Goal: Information Seeking & Learning: Learn about a topic

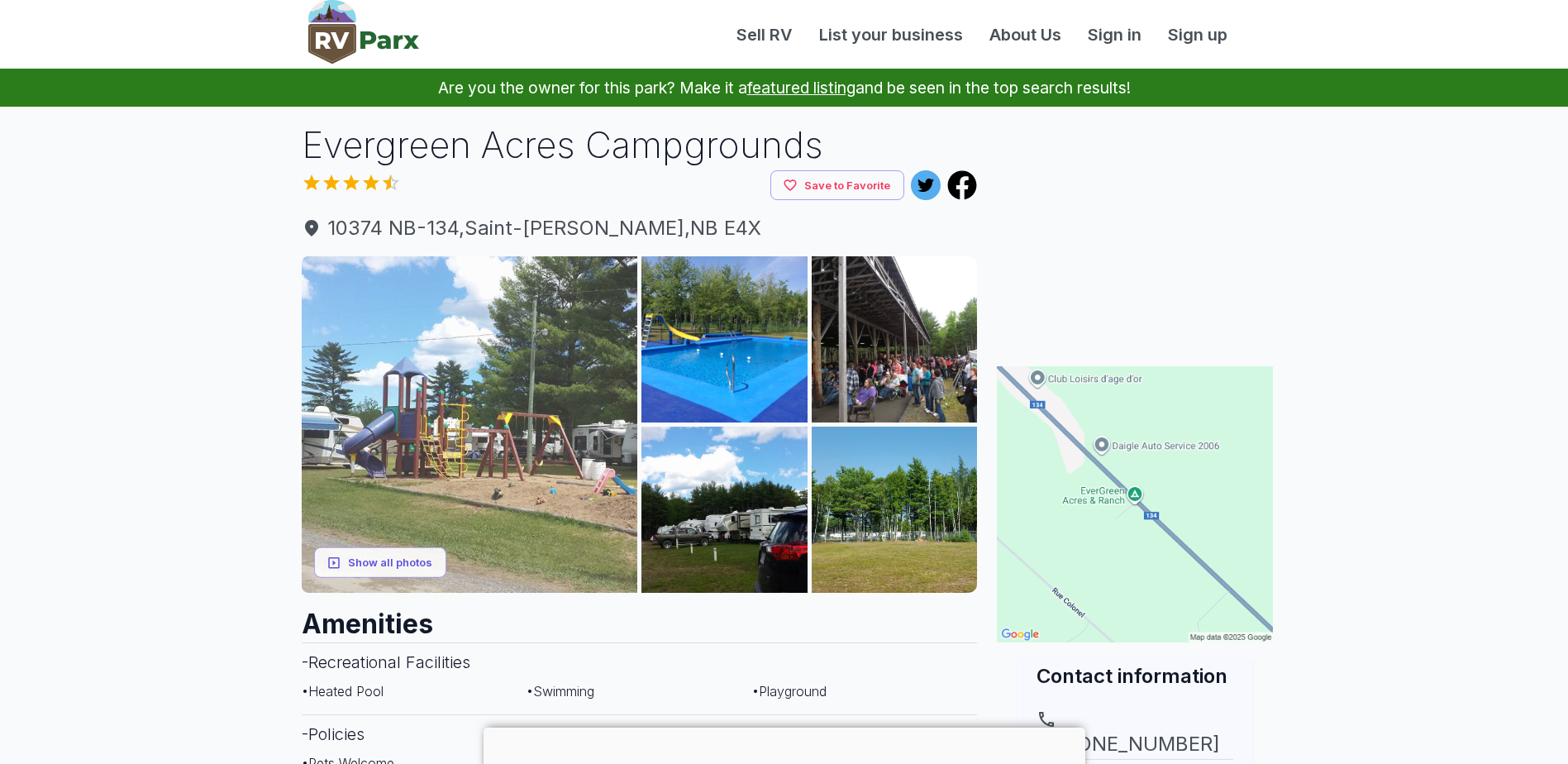
click at [463, 469] on img at bounding box center [470, 425] width 337 height 337
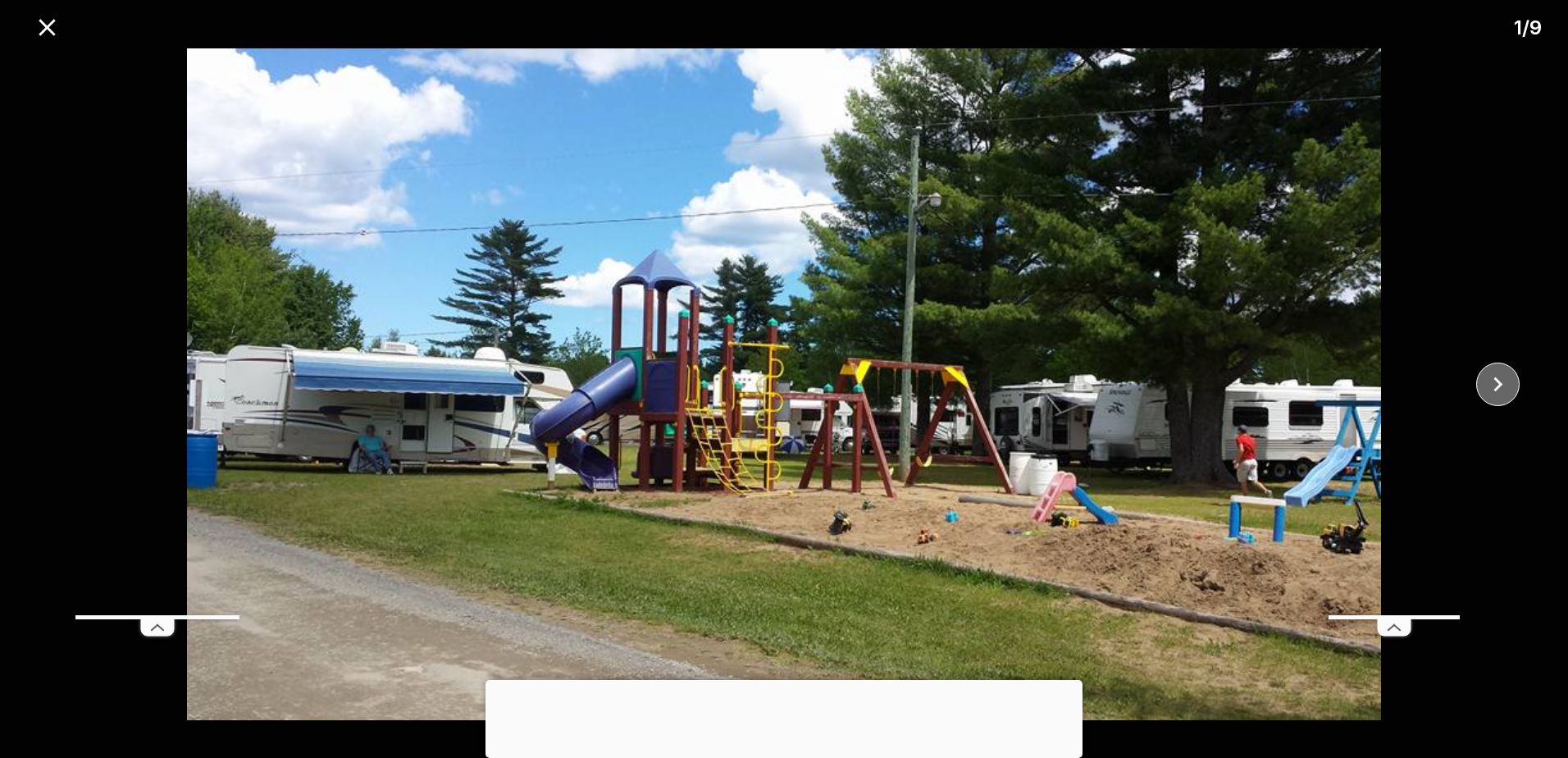
click at [1500, 387] on icon "close" at bounding box center [1498, 384] width 29 height 29
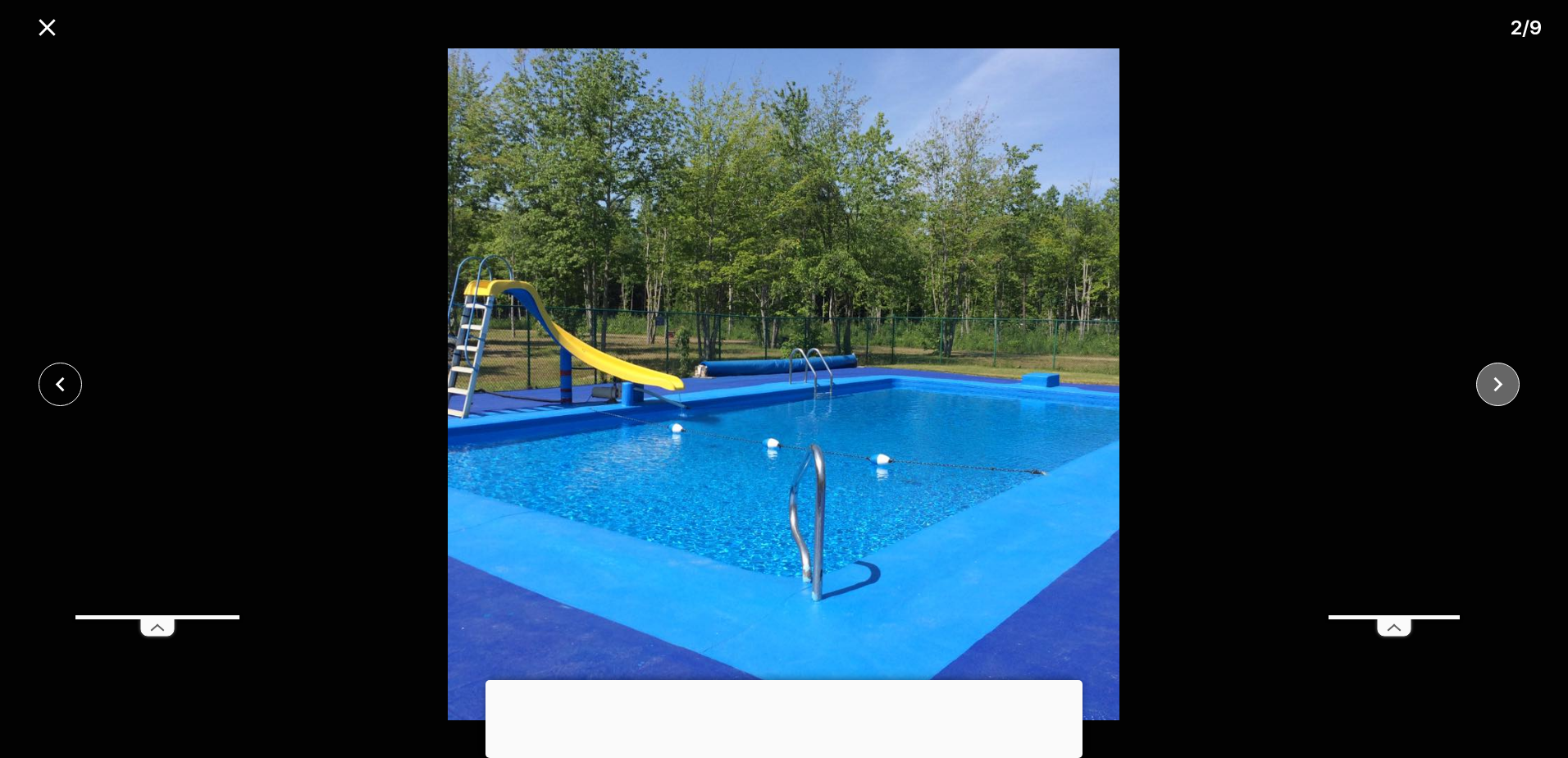
click at [1500, 387] on icon "close" at bounding box center [1498, 384] width 29 height 29
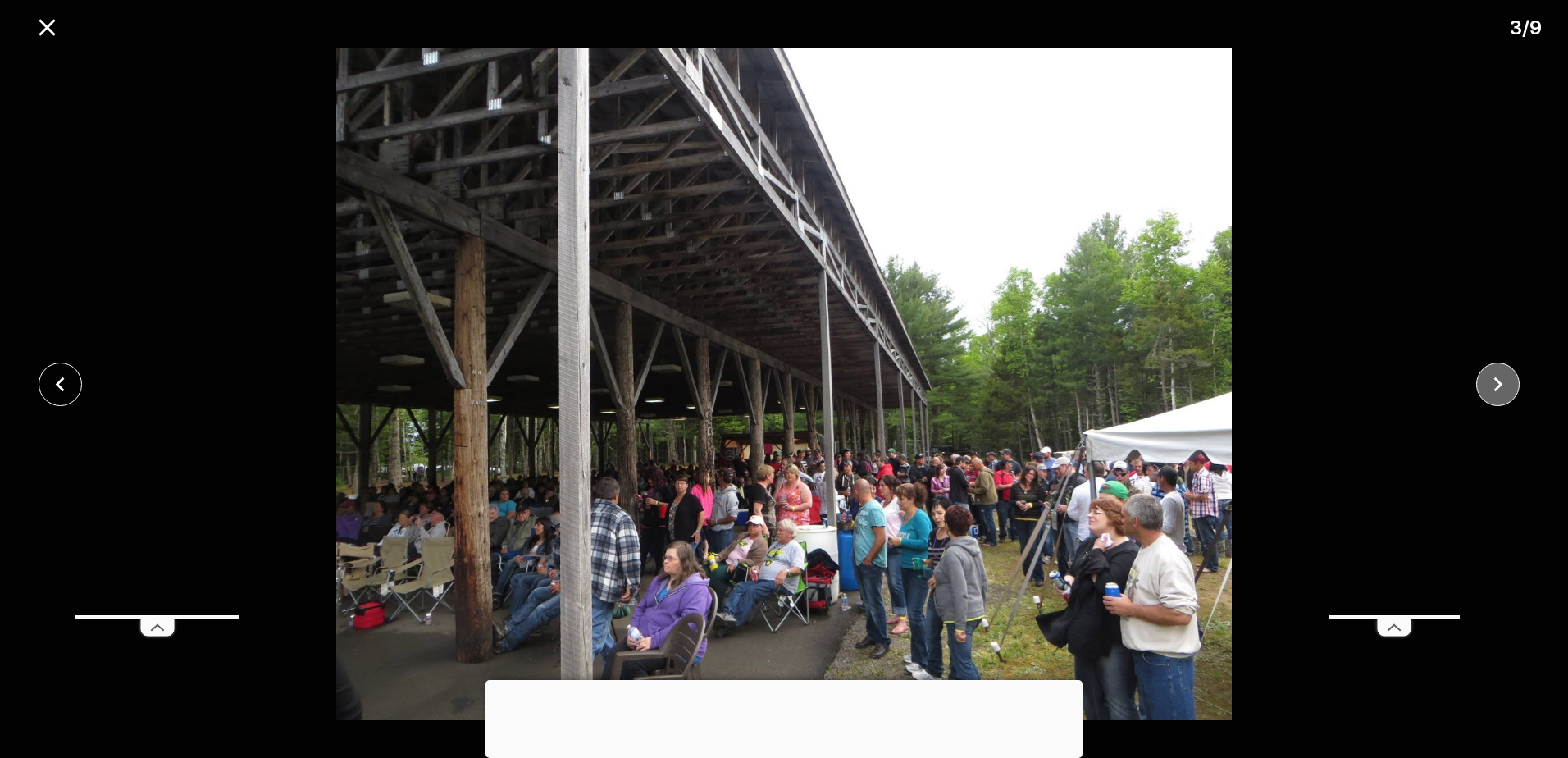
click at [1500, 387] on icon "close" at bounding box center [1498, 384] width 29 height 29
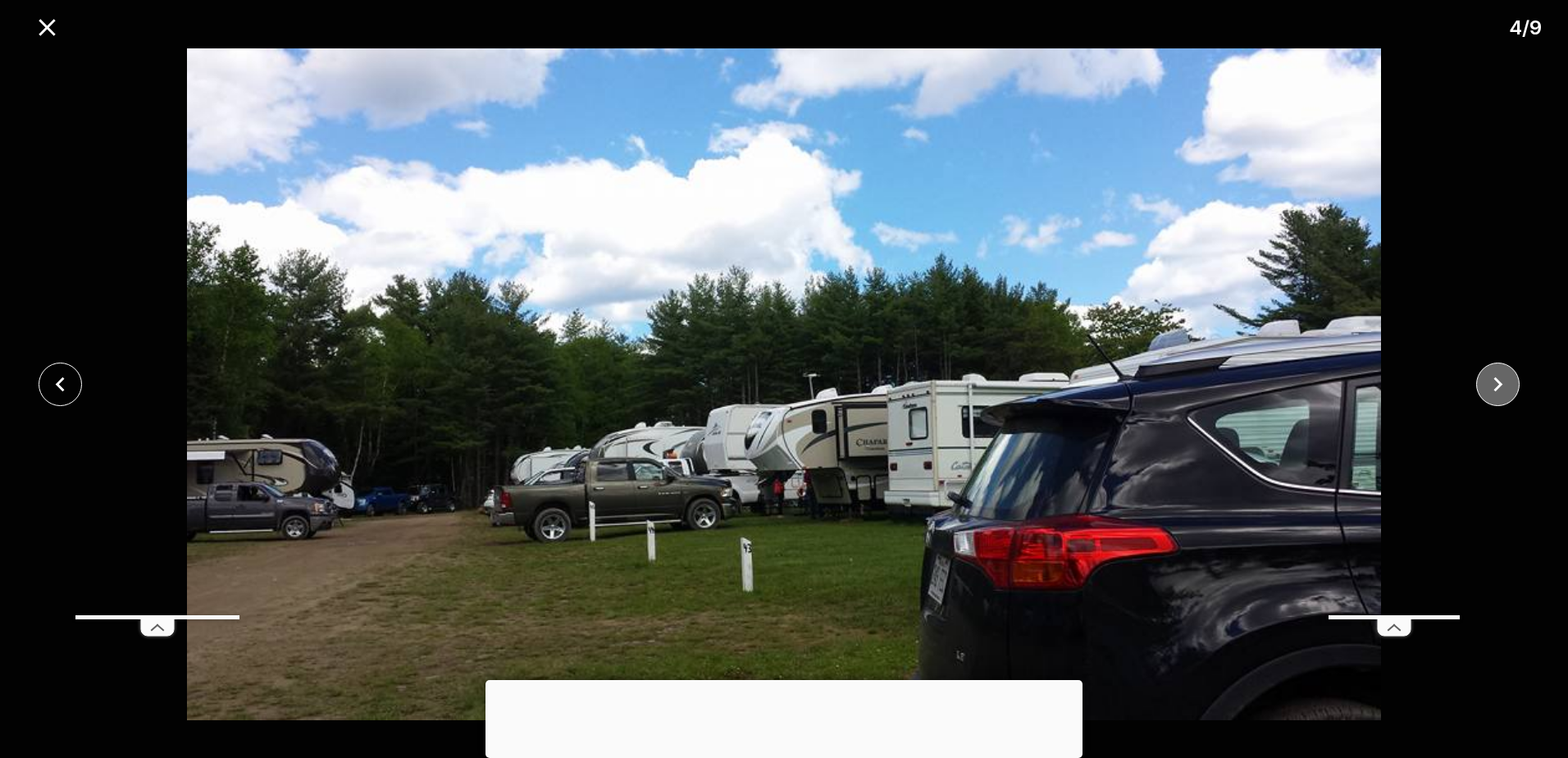
click at [1500, 387] on icon "close" at bounding box center [1498, 384] width 29 height 29
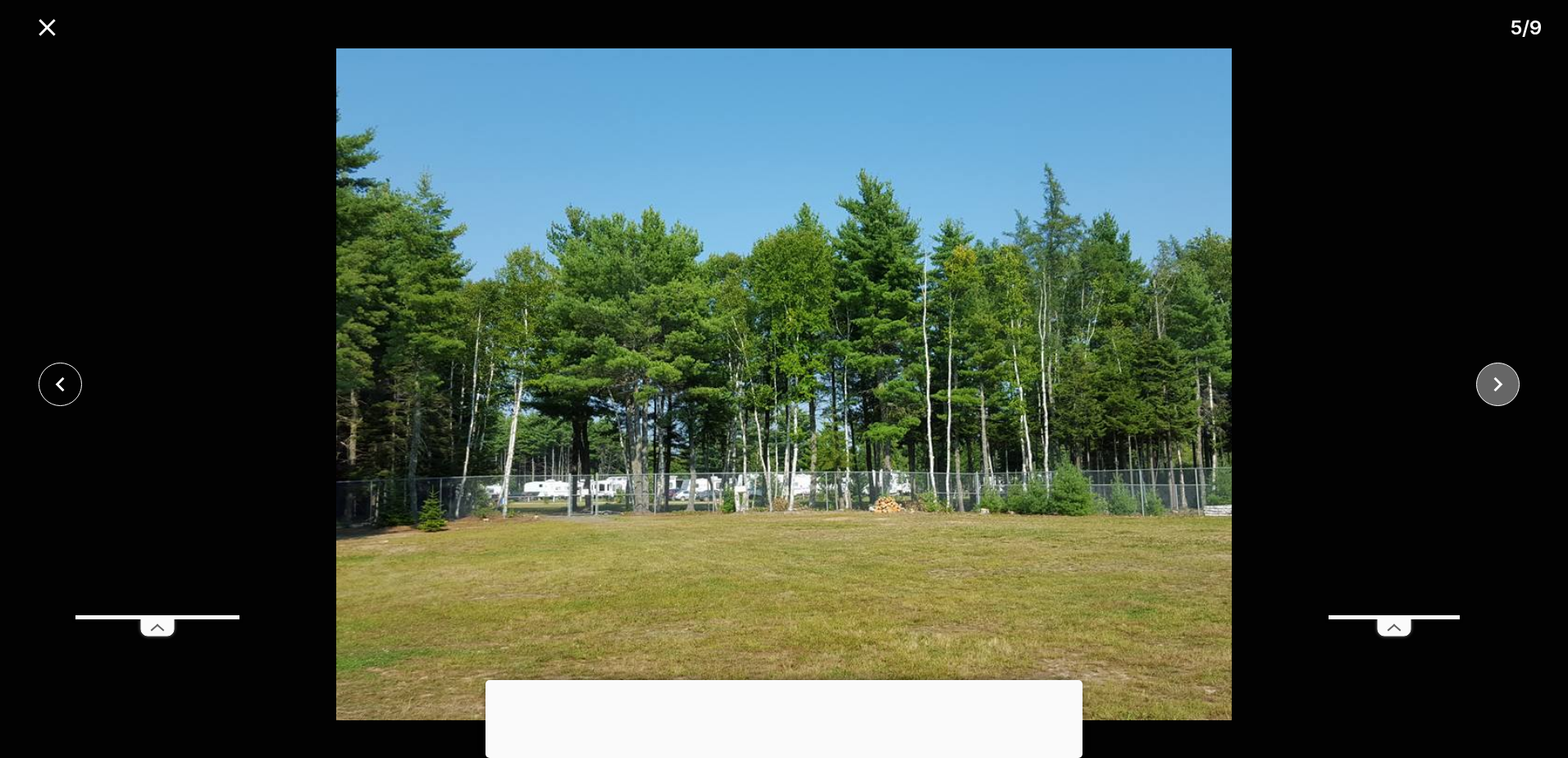
click at [1500, 387] on icon "close" at bounding box center [1498, 384] width 29 height 29
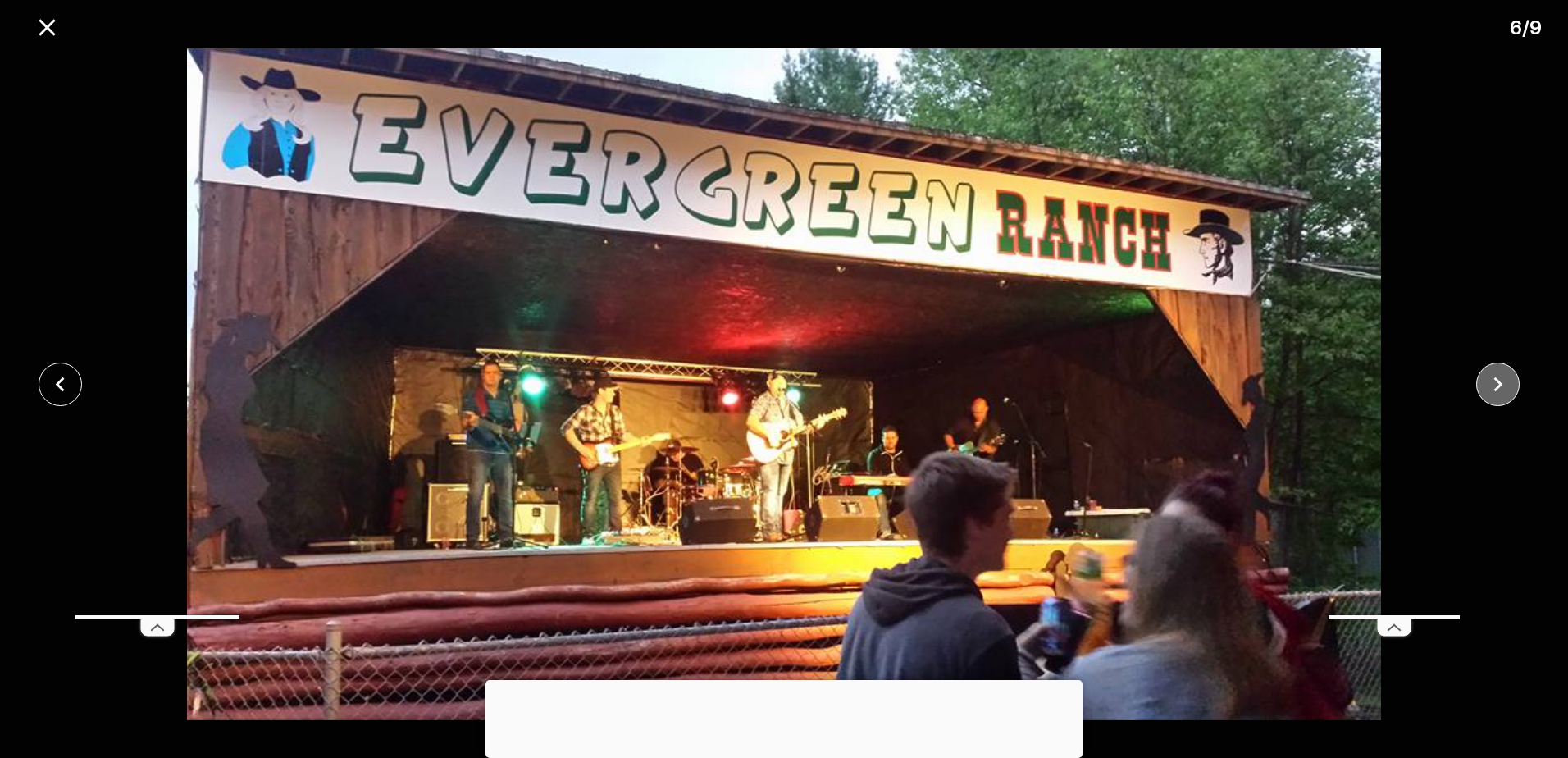
click at [1500, 387] on icon "close" at bounding box center [1498, 384] width 29 height 29
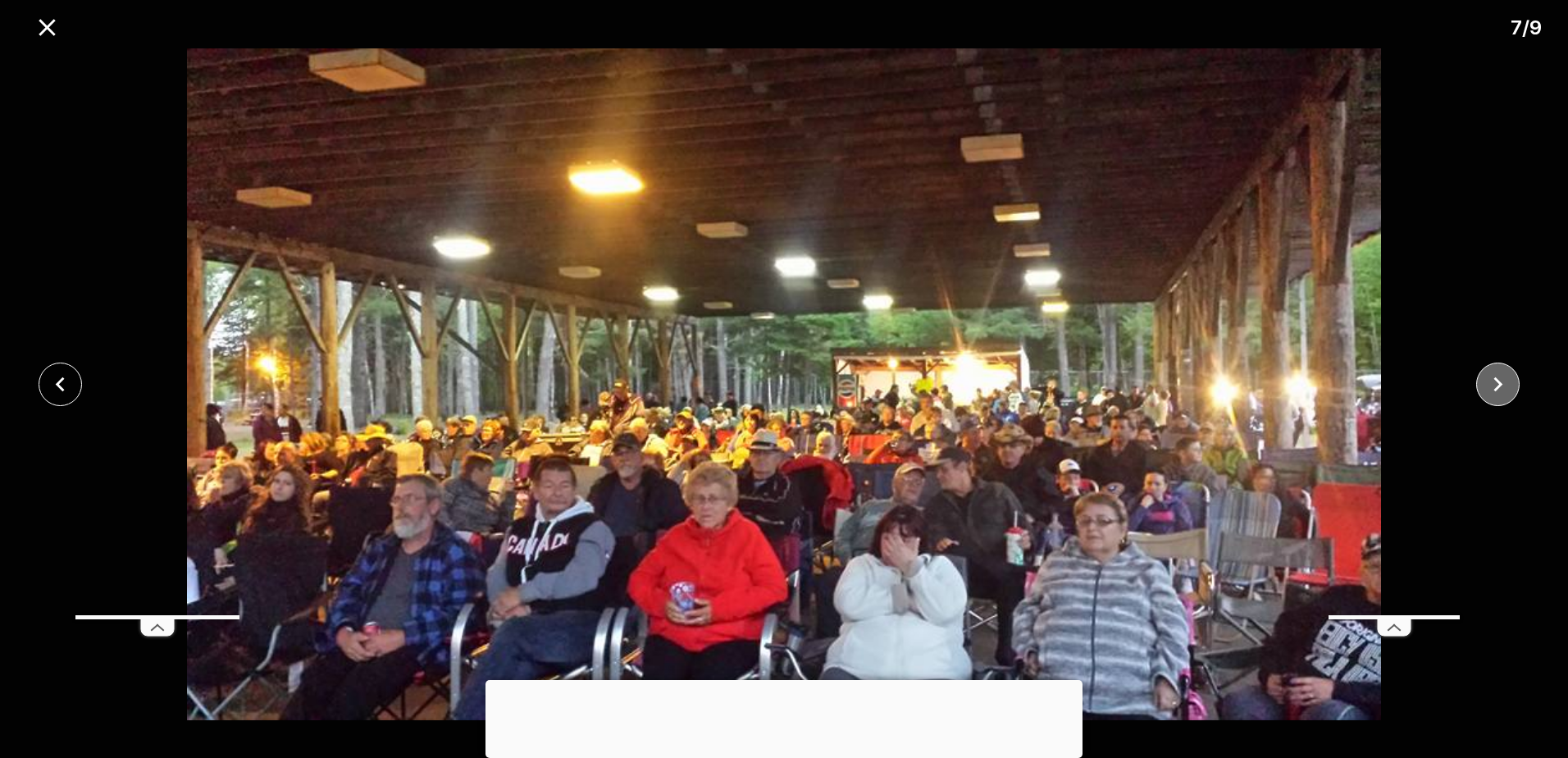
click at [1500, 387] on icon "close" at bounding box center [1498, 384] width 29 height 29
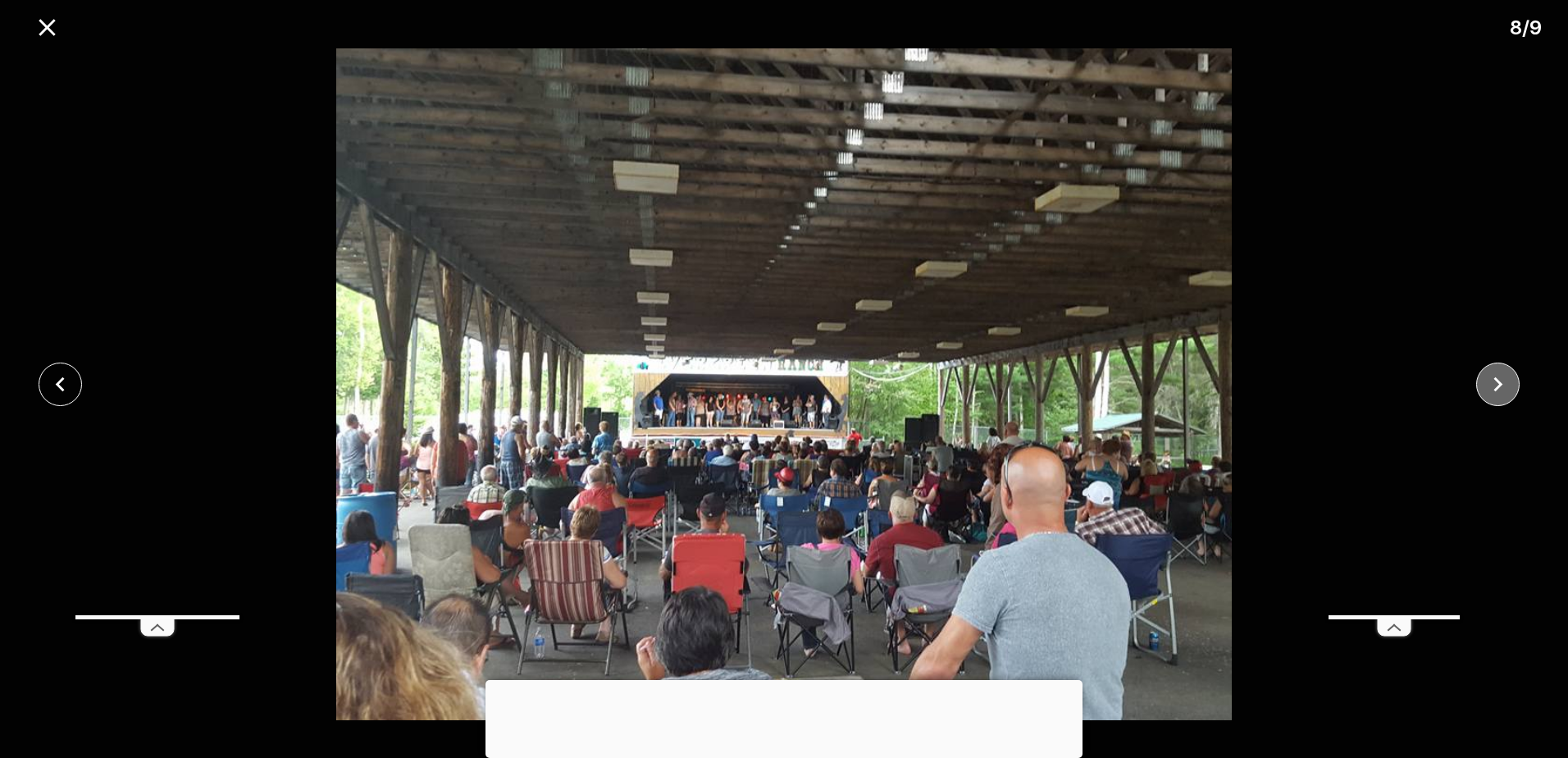
click at [1500, 387] on icon "close" at bounding box center [1498, 384] width 29 height 29
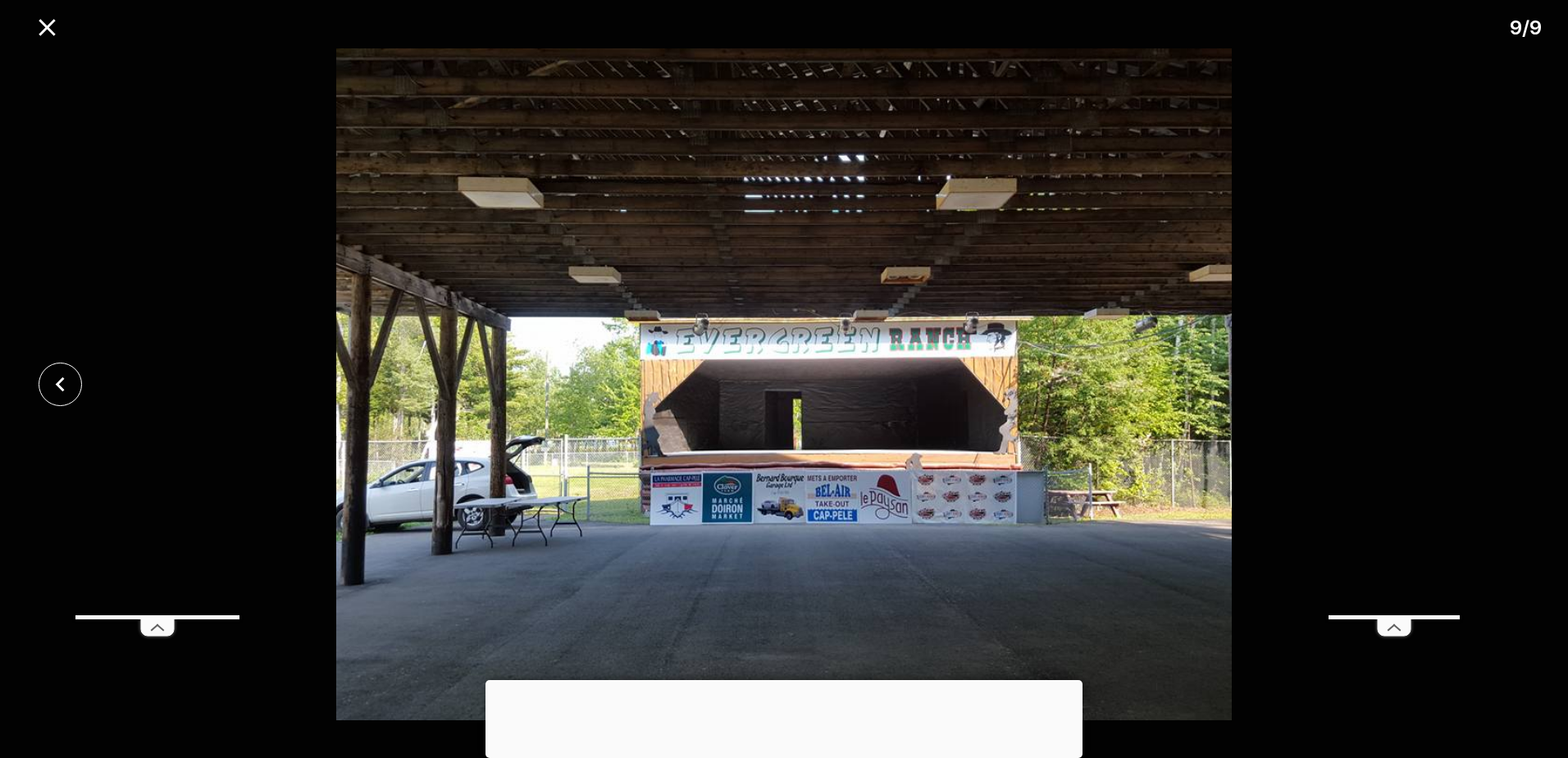
click at [1500, 387] on div at bounding box center [784, 384] width 1568 height 672
click at [43, 31] on icon "close" at bounding box center [47, 26] width 17 height 17
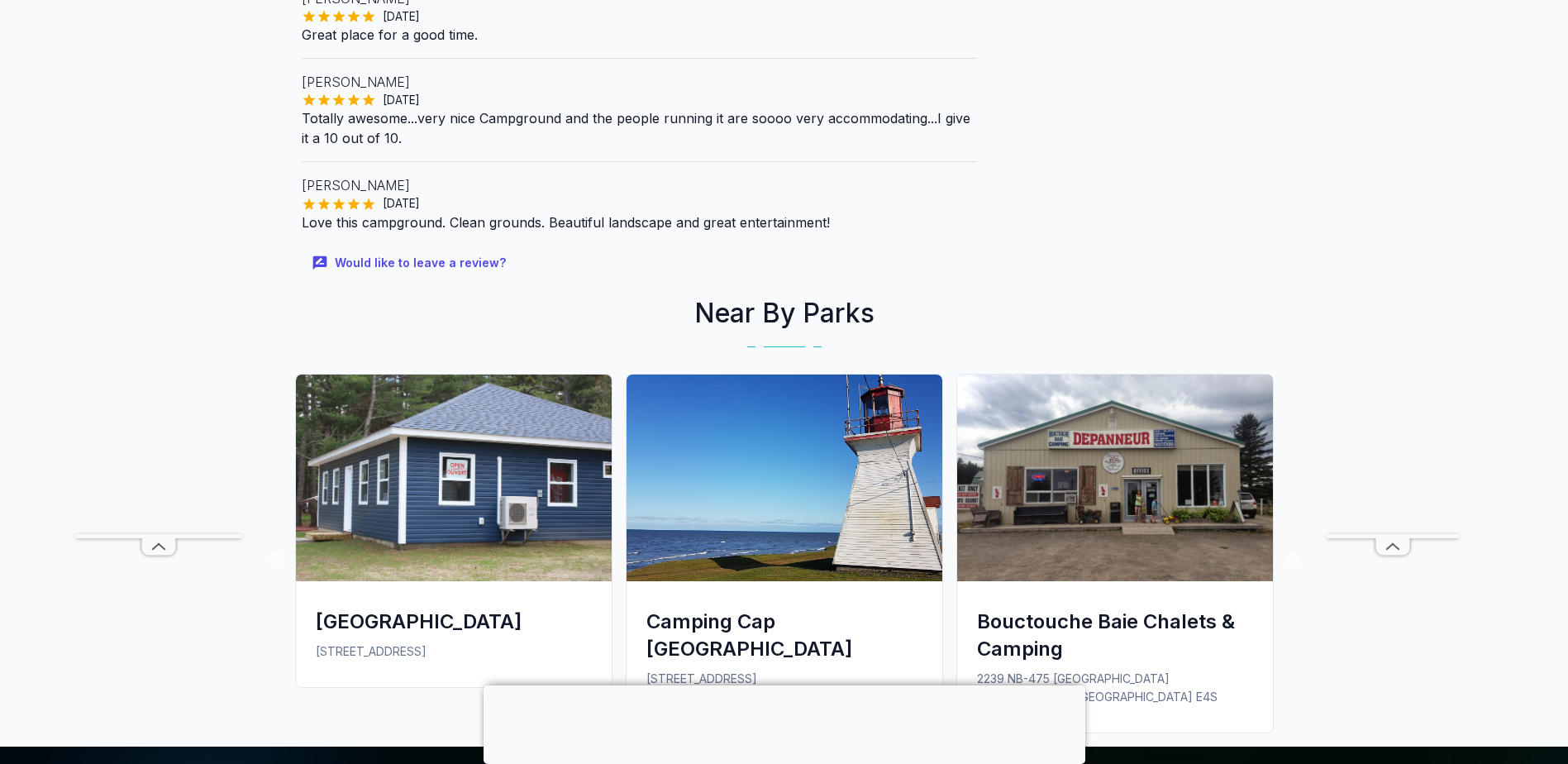
scroll to position [1902, 0]
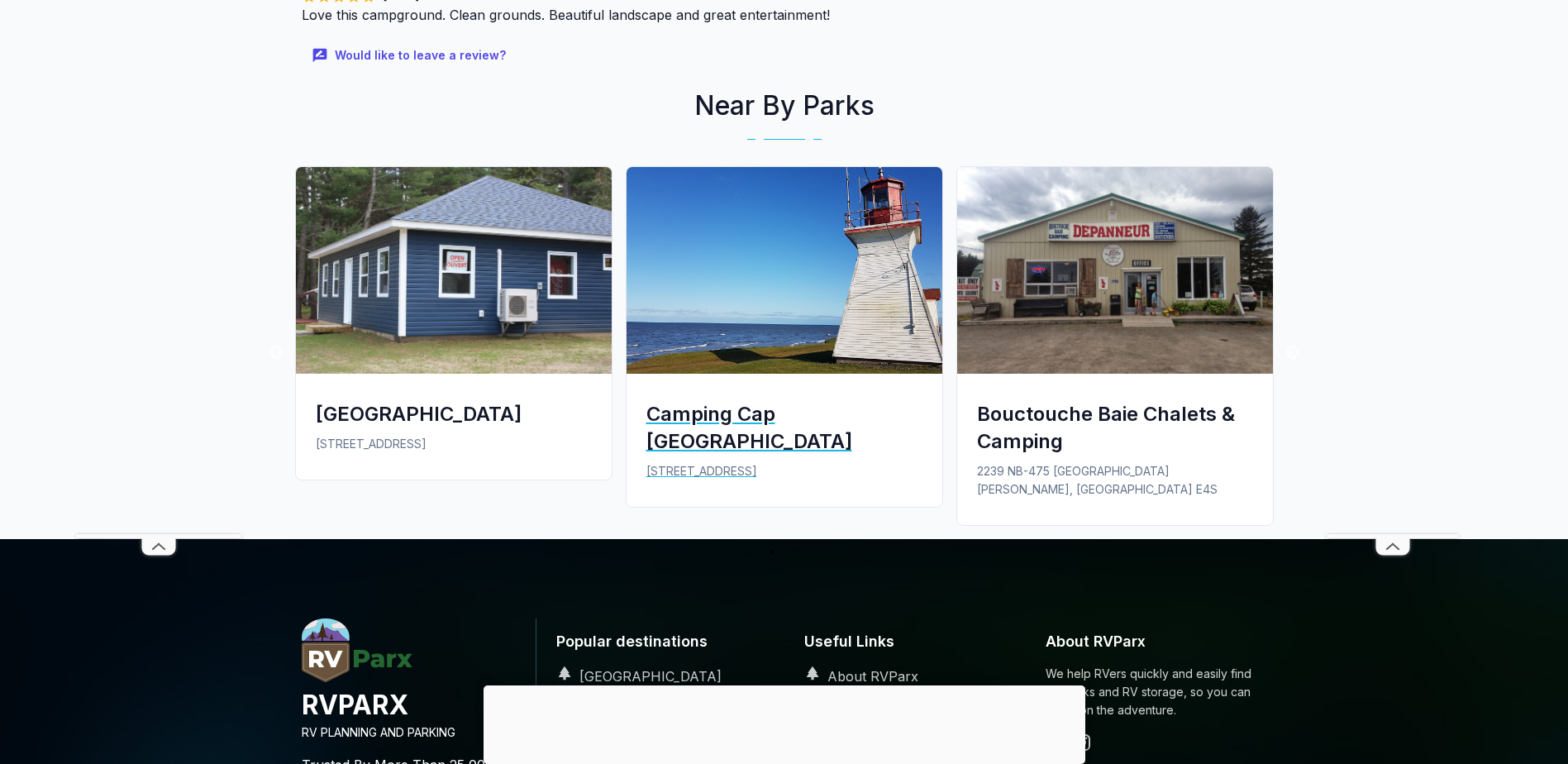
click at [720, 422] on div "Camping Cap [GEOGRAPHIC_DATA]" at bounding box center [785, 428] width 276 height 55
